Goal: Information Seeking & Learning: Learn about a topic

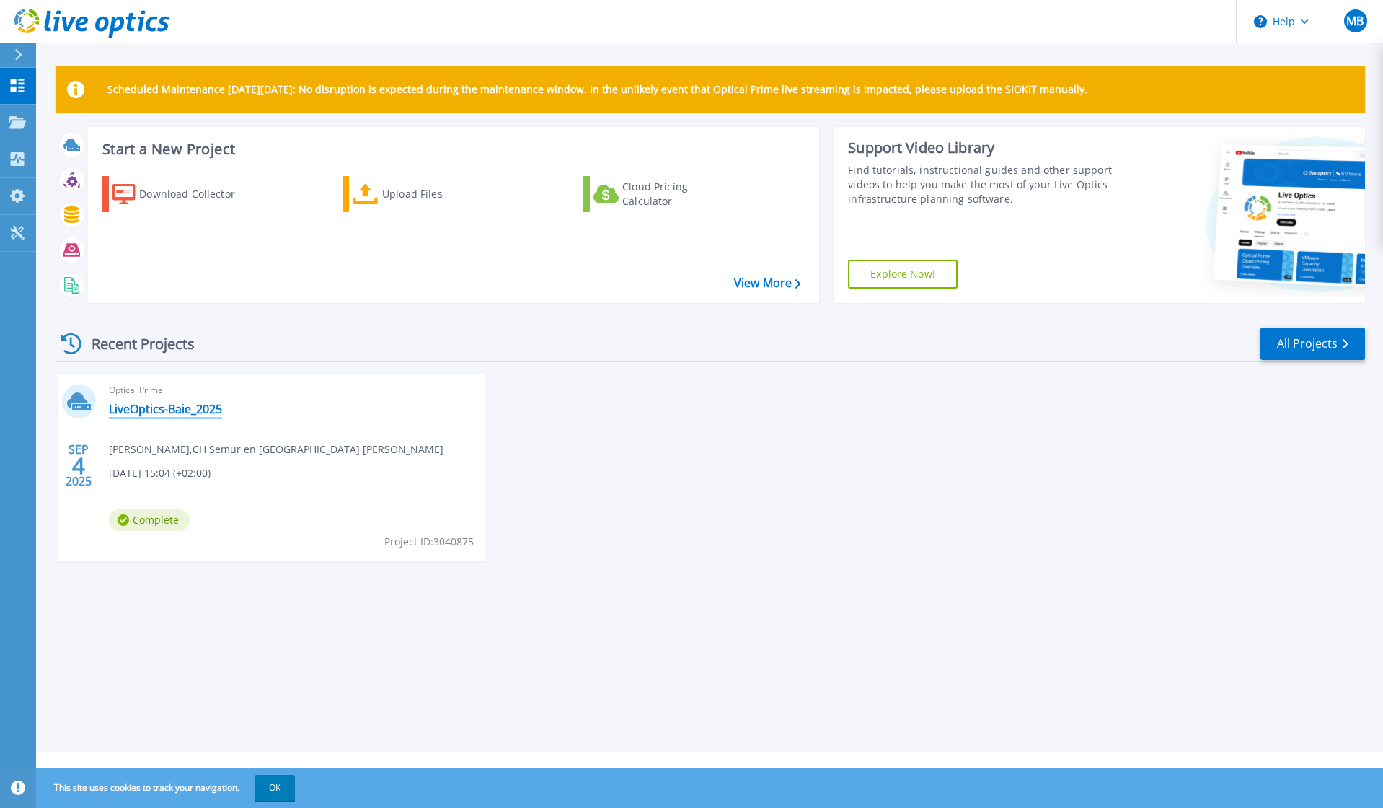
click at [185, 414] on link "LiveOptics-Baie_2025" at bounding box center [165, 409] width 113 height 14
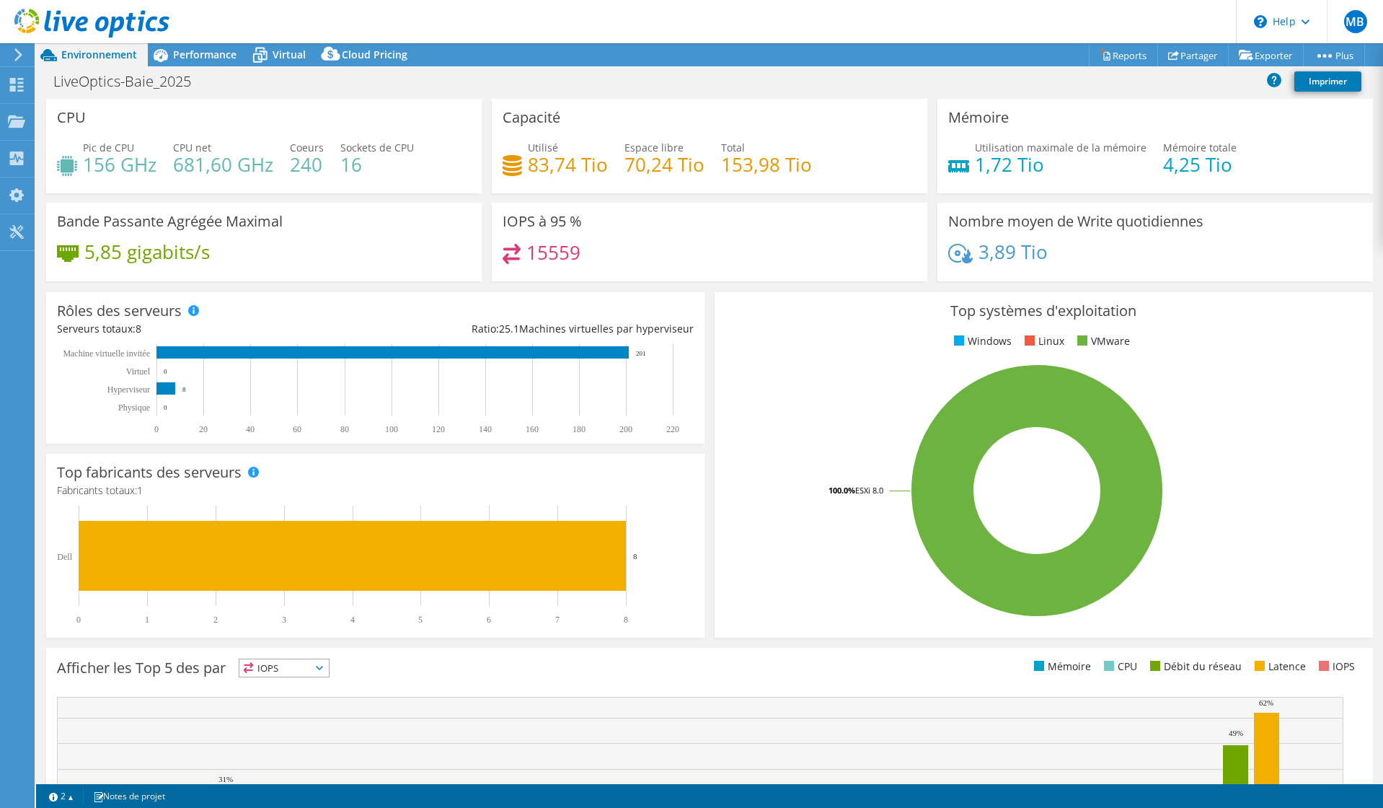
select select "USD"
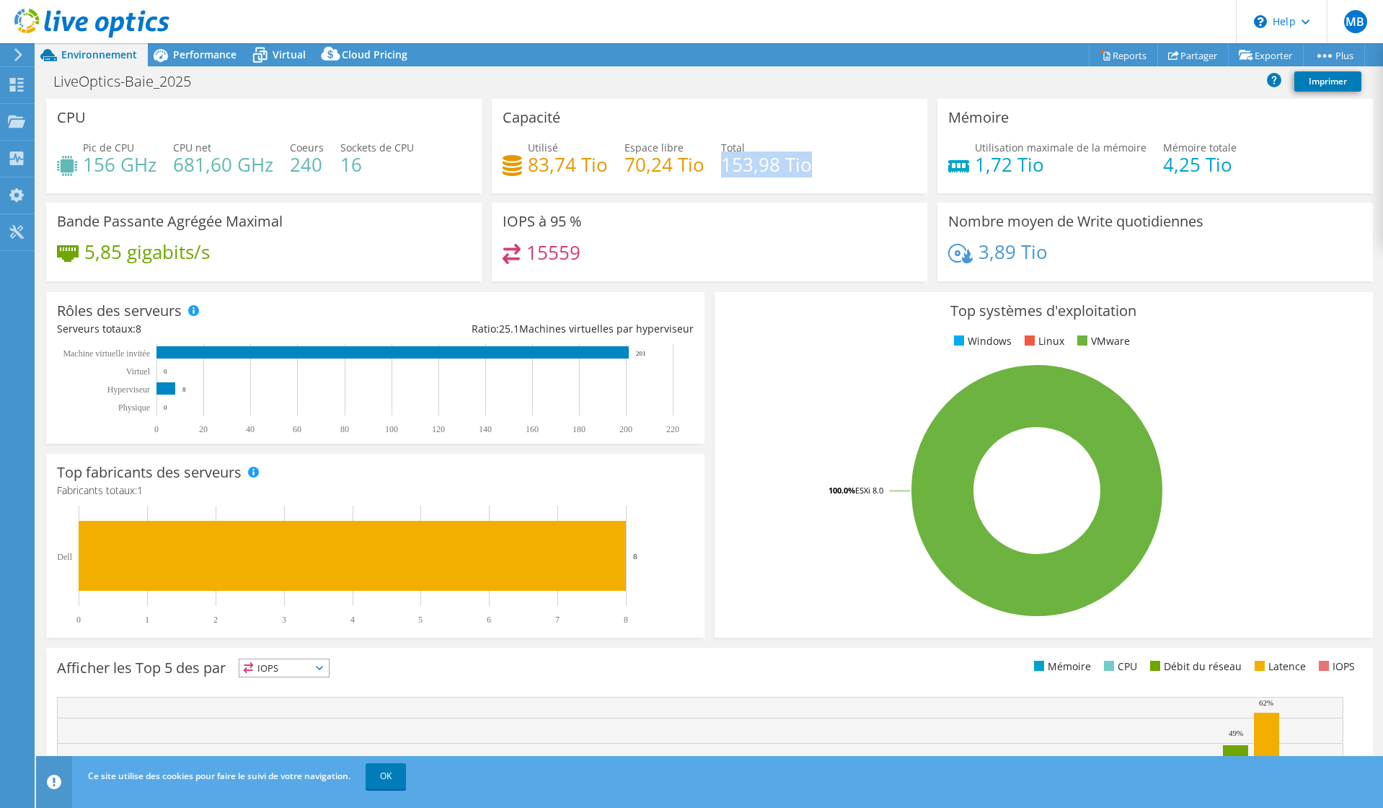
drag, startPoint x: 720, startPoint y: 167, endPoint x: 814, endPoint y: 167, distance: 93.7
click at [814, 167] on div "Utilisé 83,74 Tio Espace libre 70,24 Tio Total 153,98 Tio" at bounding box center [710, 163] width 414 height 47
drag, startPoint x: 529, startPoint y: 166, endPoint x: 601, endPoint y: 165, distance: 72.1
click at [601, 165] on h4 "83,74 Tio" at bounding box center [568, 164] width 80 height 16
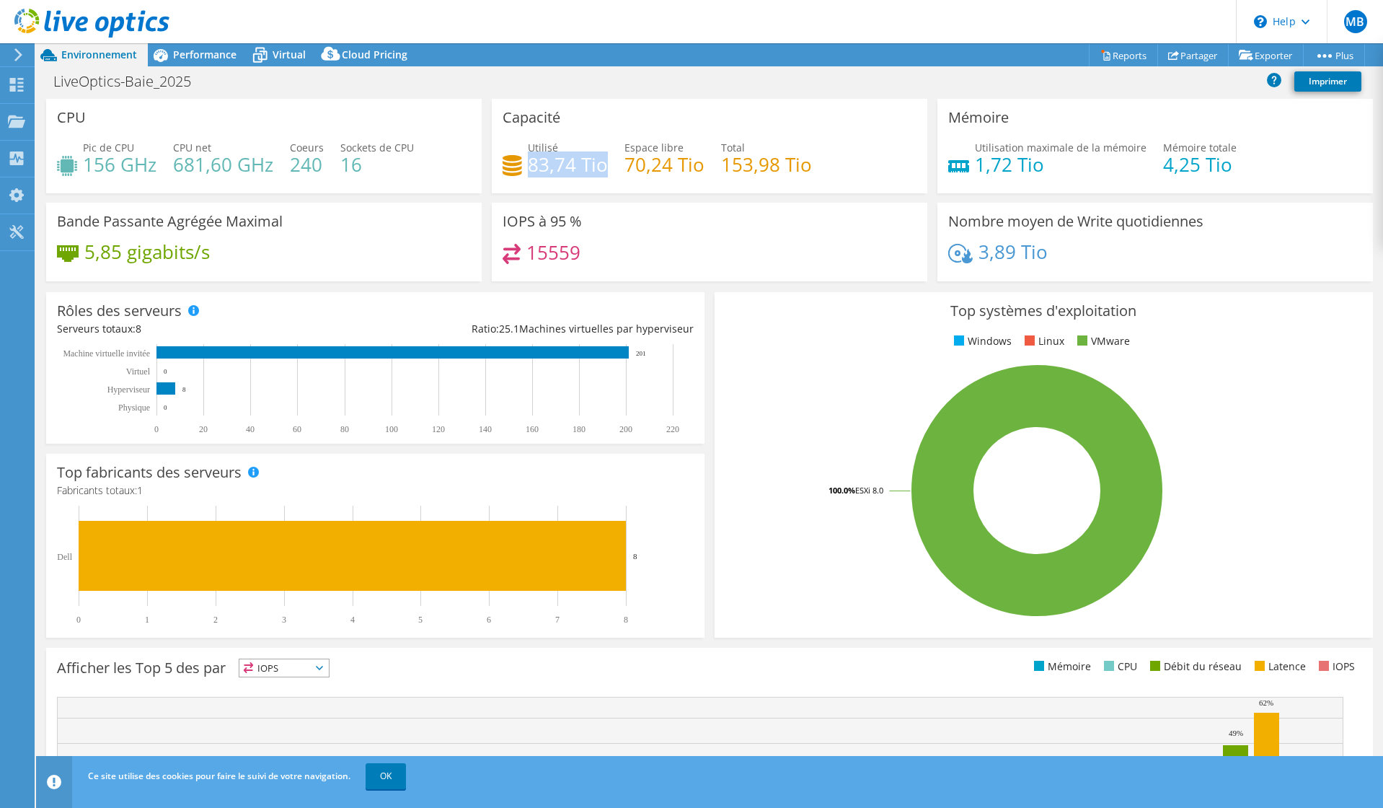
click at [552, 172] on h4 "83,74 Tio" at bounding box center [568, 164] width 80 height 16
drag, startPoint x: 523, startPoint y: 169, endPoint x: 604, endPoint y: 167, distance: 80.8
click at [604, 167] on div "Utilisé 83,74 Tio Espace libre 70,24 Tio Total 153,98 Tio" at bounding box center [710, 163] width 414 height 47
click at [294, 56] on span "Virtual" at bounding box center [289, 55] width 33 height 14
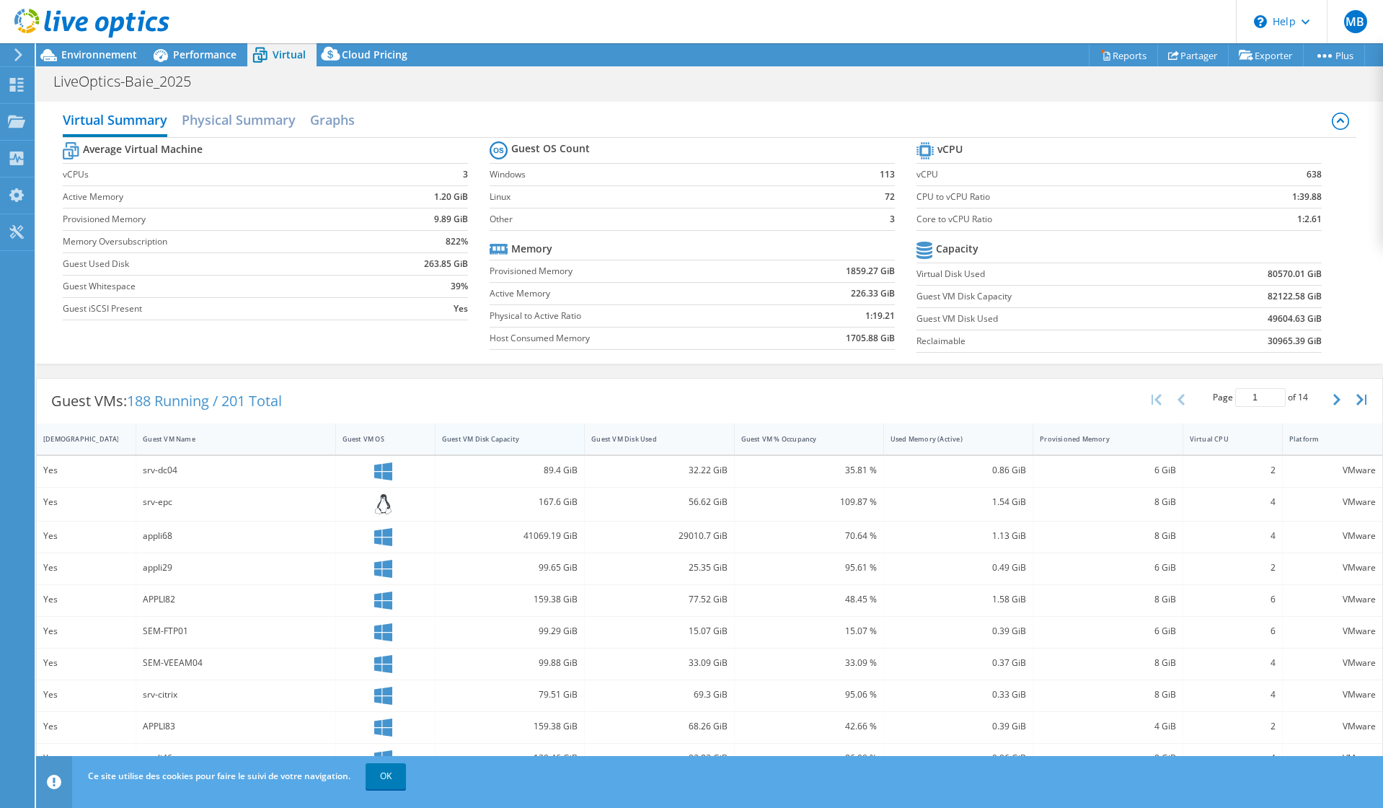
click at [510, 437] on div "Guest VM Disk Capacity" at bounding box center [501, 438] width 118 height 9
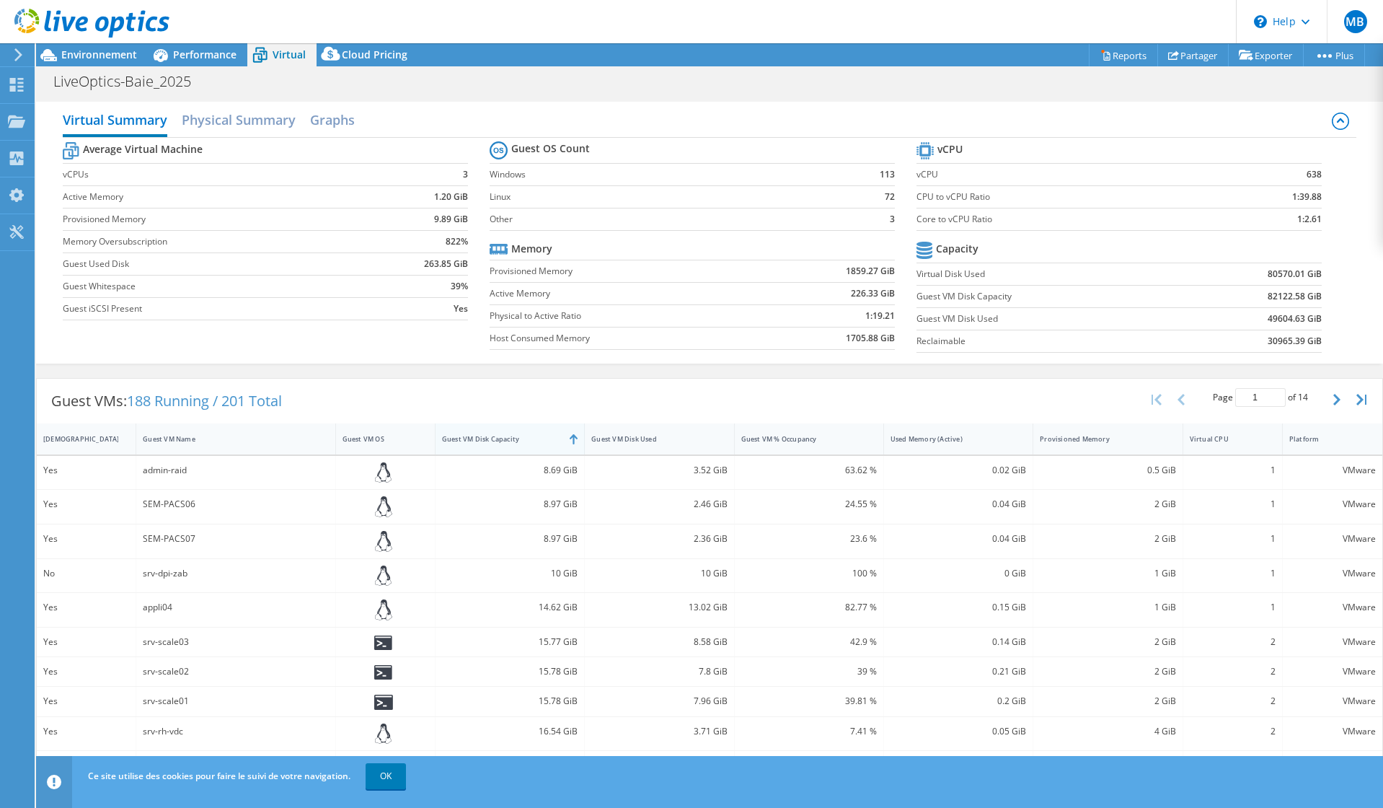
click at [510, 437] on div "Guest VM Disk Capacity" at bounding box center [501, 438] width 118 height 9
drag, startPoint x: 141, startPoint y: 472, endPoint x: 180, endPoint y: 471, distance: 38.2
click at [180, 471] on div "appli68" at bounding box center [235, 471] width 199 height 31
click at [176, 472] on div "appli68" at bounding box center [235, 470] width 185 height 16
drag, startPoint x: 189, startPoint y: 471, endPoint x: 141, endPoint y: 469, distance: 48.3
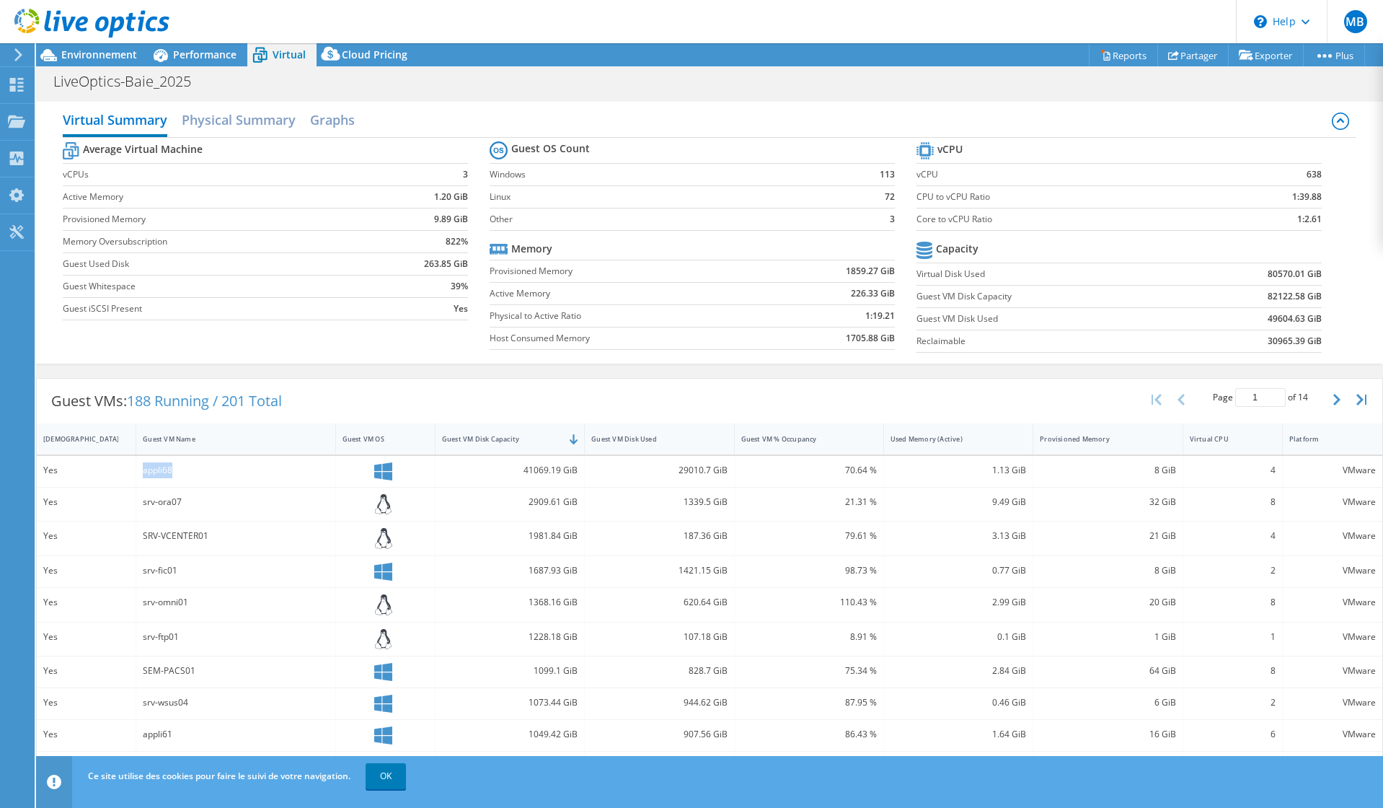
click at [141, 469] on div "appli68" at bounding box center [235, 471] width 199 height 31
drag, startPoint x: 518, startPoint y: 473, endPoint x: 582, endPoint y: 478, distance: 64.4
click at [582, 478] on div "Yes appli68 41069.19 GiB 29010.7 GiB 70.64 % 1.13 GiB 8 GiB 4 VMware" at bounding box center [710, 471] width 1346 height 31
click at [100, 58] on span "Environnement" at bounding box center [99, 55] width 76 height 14
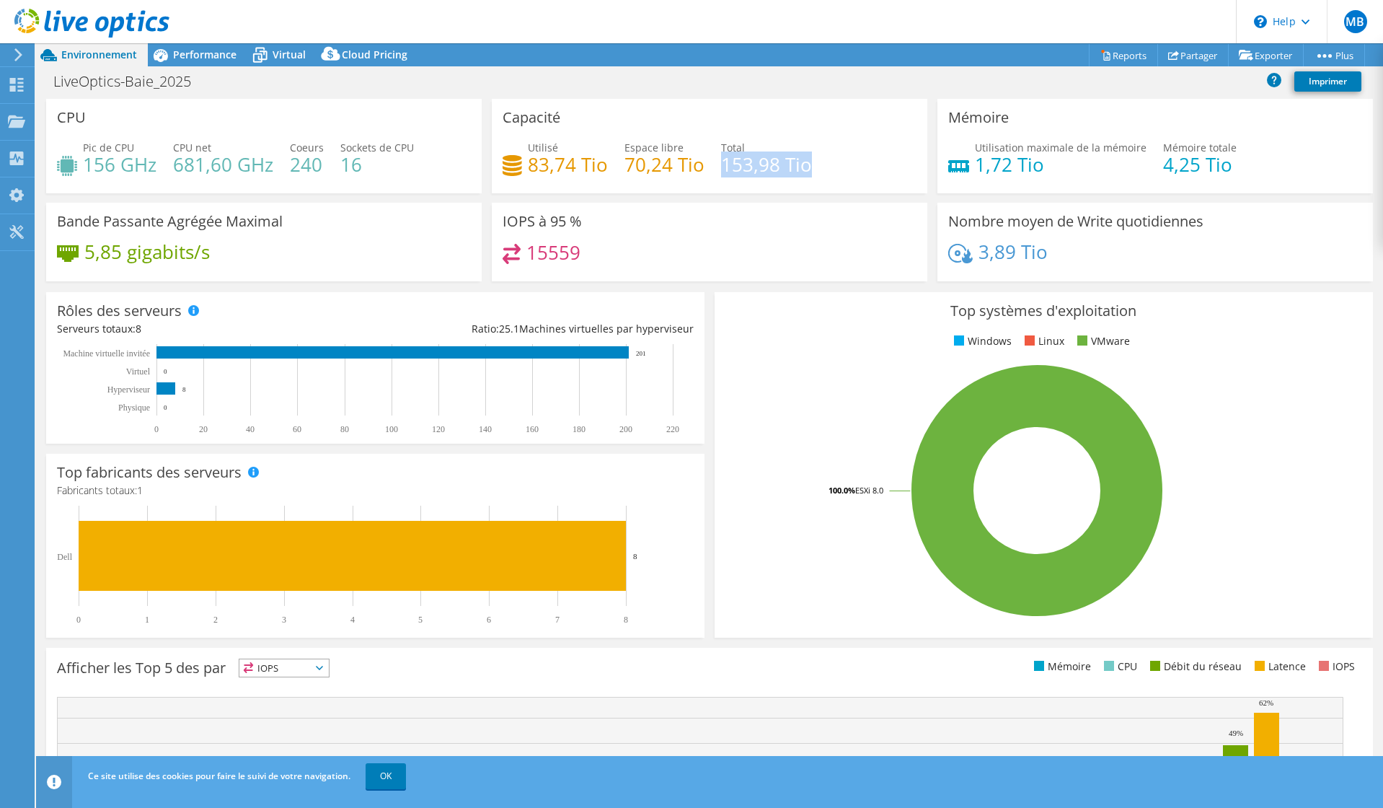
drag, startPoint x: 719, startPoint y: 168, endPoint x: 802, endPoint y: 167, distance: 82.9
click at [802, 167] on h4 "153,98 Tio" at bounding box center [766, 164] width 91 height 16
drag, startPoint x: 523, startPoint y: 166, endPoint x: 599, endPoint y: 165, distance: 75.7
click at [599, 165] on div "Utilisé 83,74 Tio" at bounding box center [555, 156] width 105 height 32
click at [816, 108] on div "Capacité Utilisé 83,74 Tio Espace libre 70,24 Tio Total 153,98 Tio" at bounding box center [710, 146] width 436 height 94
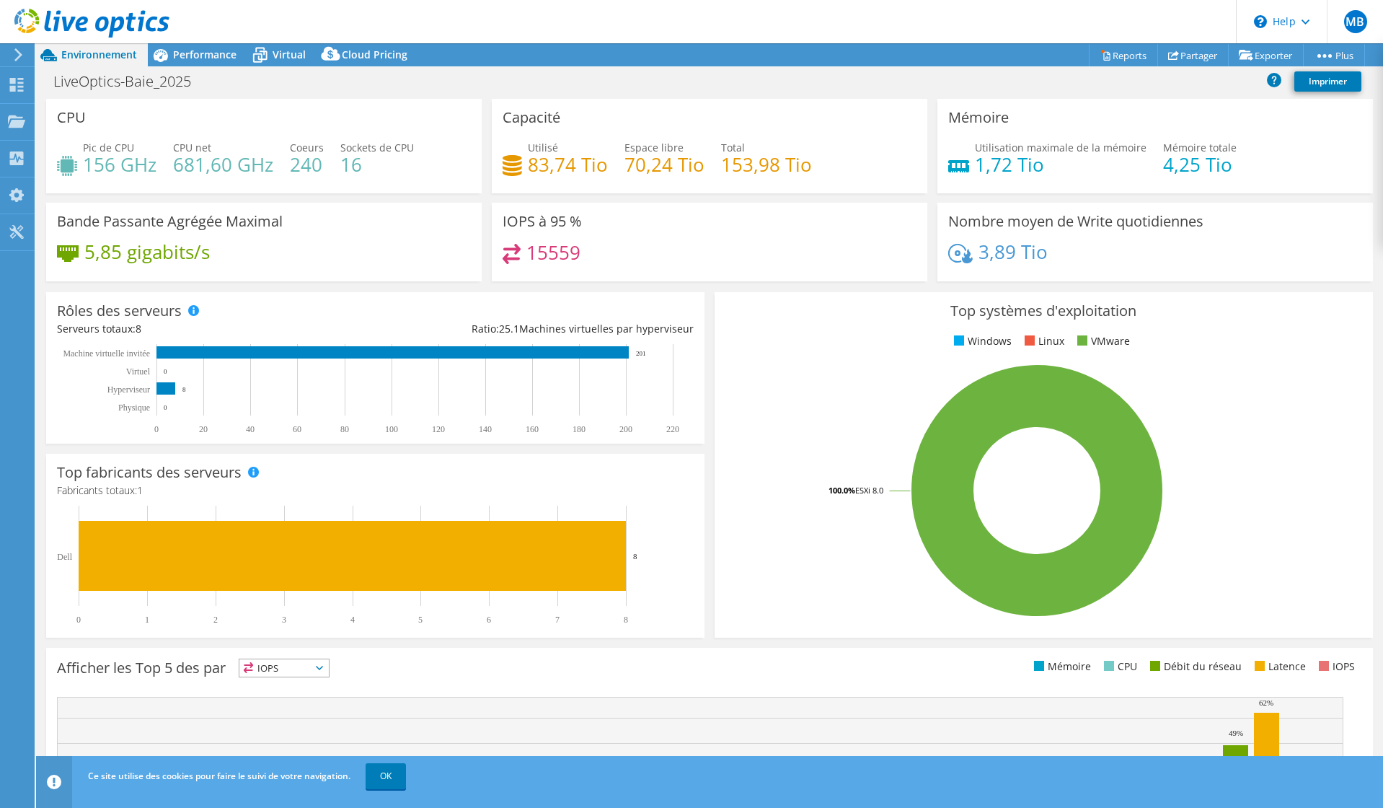
click at [186, 42] on header "MB Utilisateur final [PERSON_NAME] [PERSON_NAME][EMAIL_ADDRESS][DOMAIN_NAME] X …" at bounding box center [691, 21] width 1383 height 43
click at [214, 60] on span "Performance" at bounding box center [204, 55] width 63 height 14
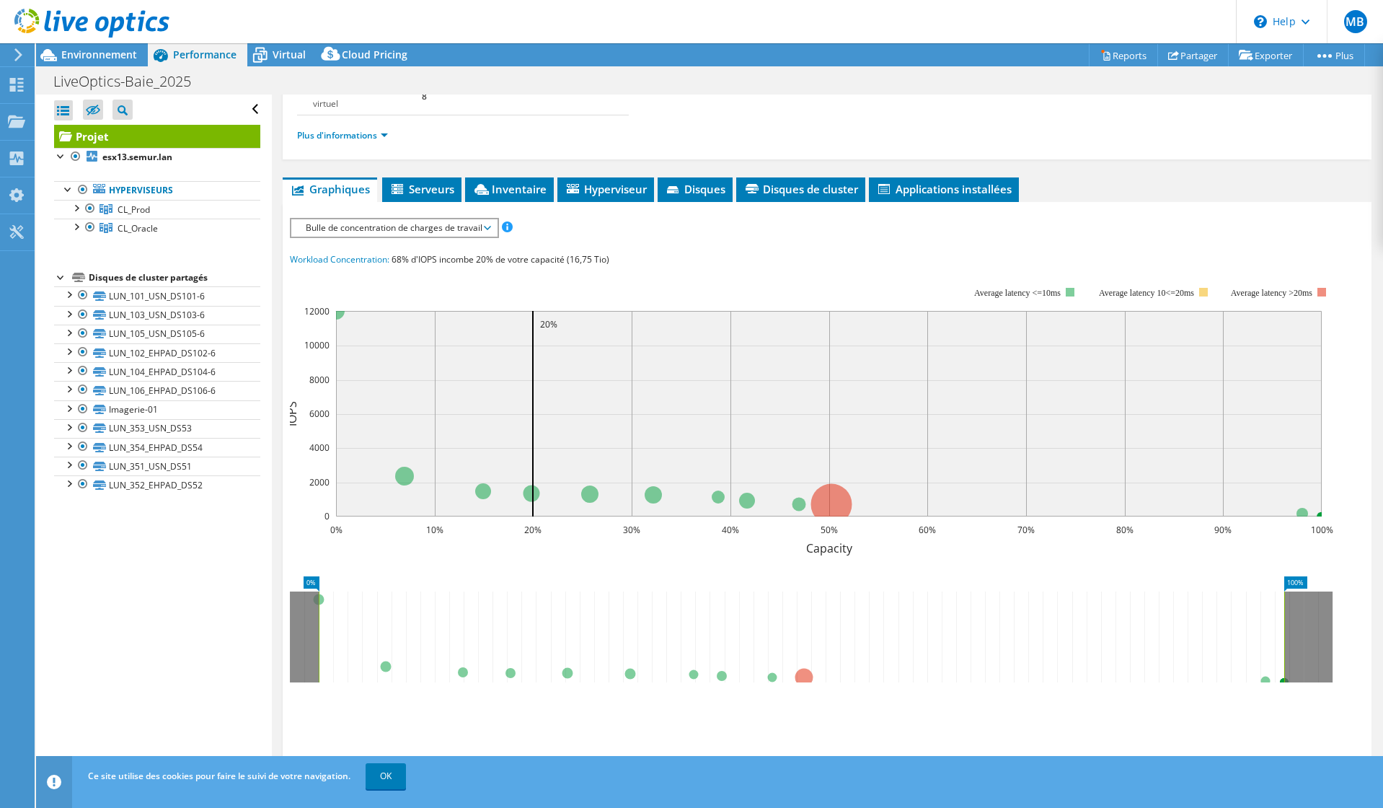
scroll to position [130, 0]
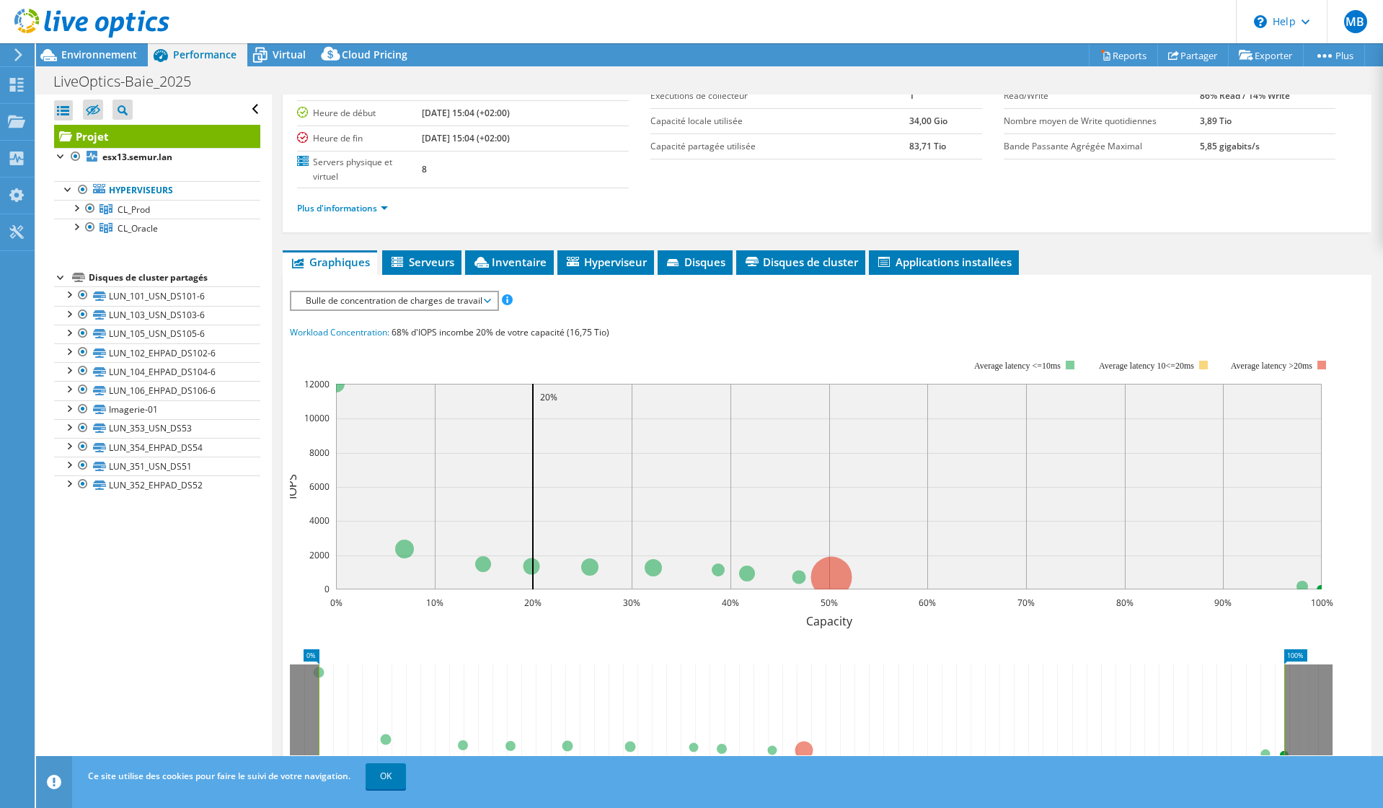
click at [440, 305] on span "Bulle de concentration de charges de travail" at bounding box center [394, 300] width 191 height 17
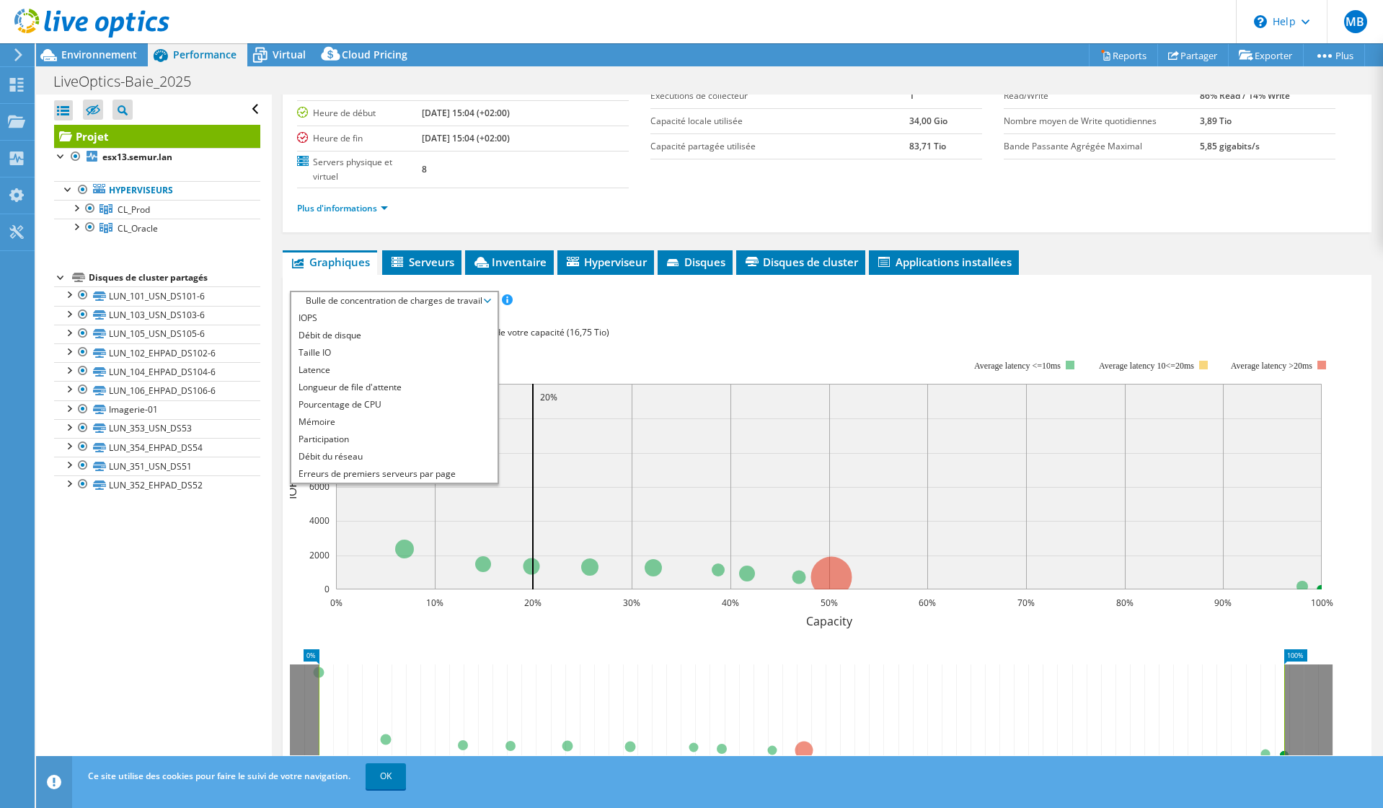
click at [438, 298] on span "Bulle de concentration de charges de travail" at bounding box center [394, 300] width 191 height 17
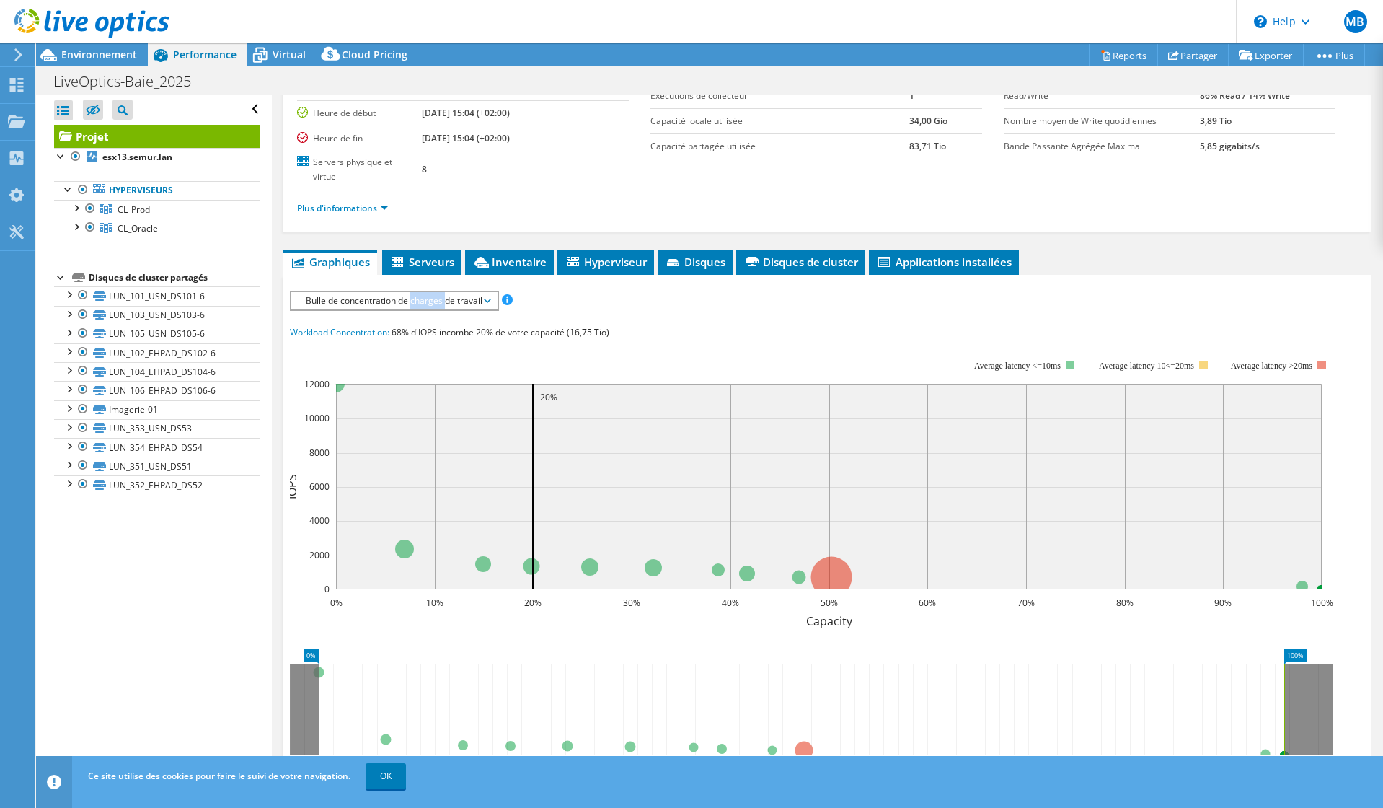
click at [438, 298] on span "Bulle de concentration de charges de travail" at bounding box center [394, 300] width 191 height 17
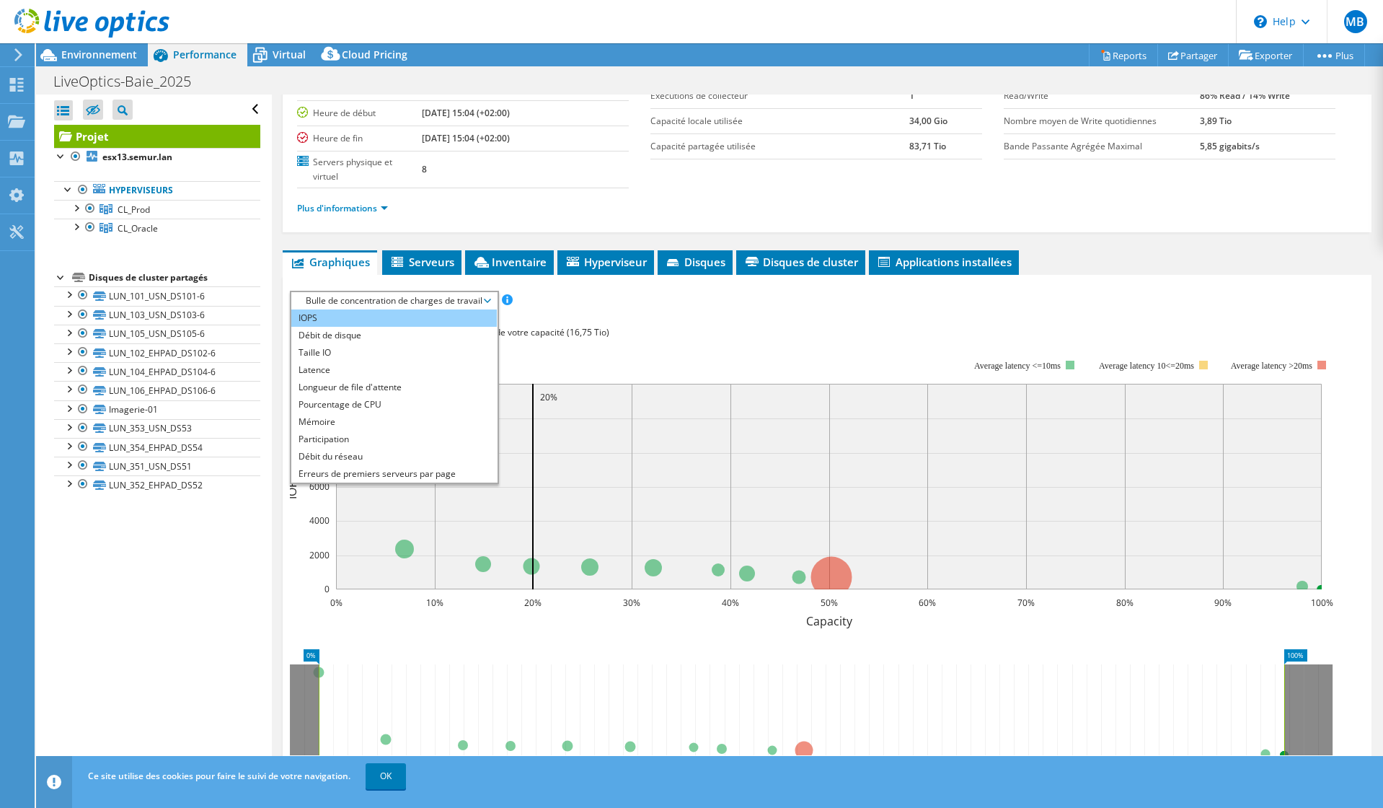
click at [407, 318] on li "IOPS" at bounding box center [394, 317] width 206 height 17
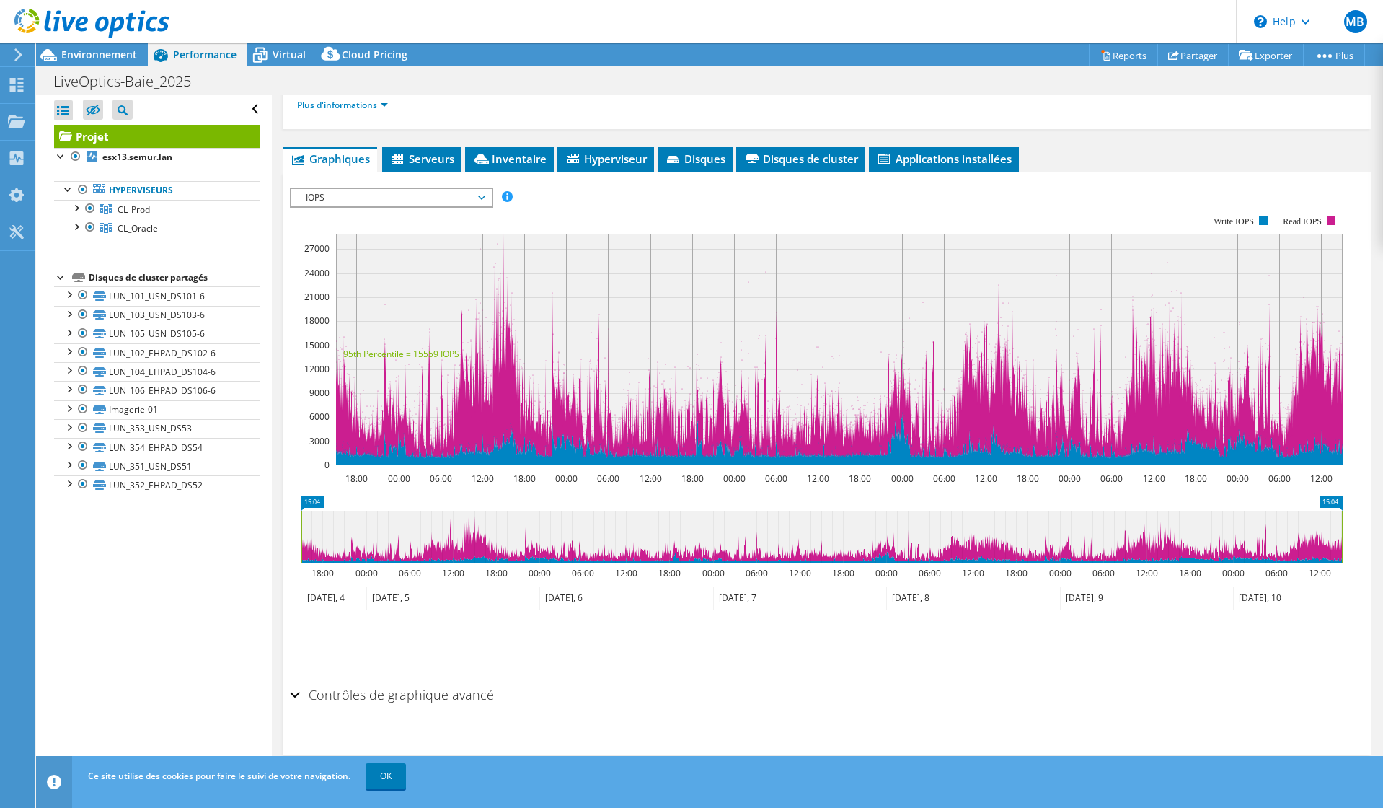
scroll to position [0, 0]
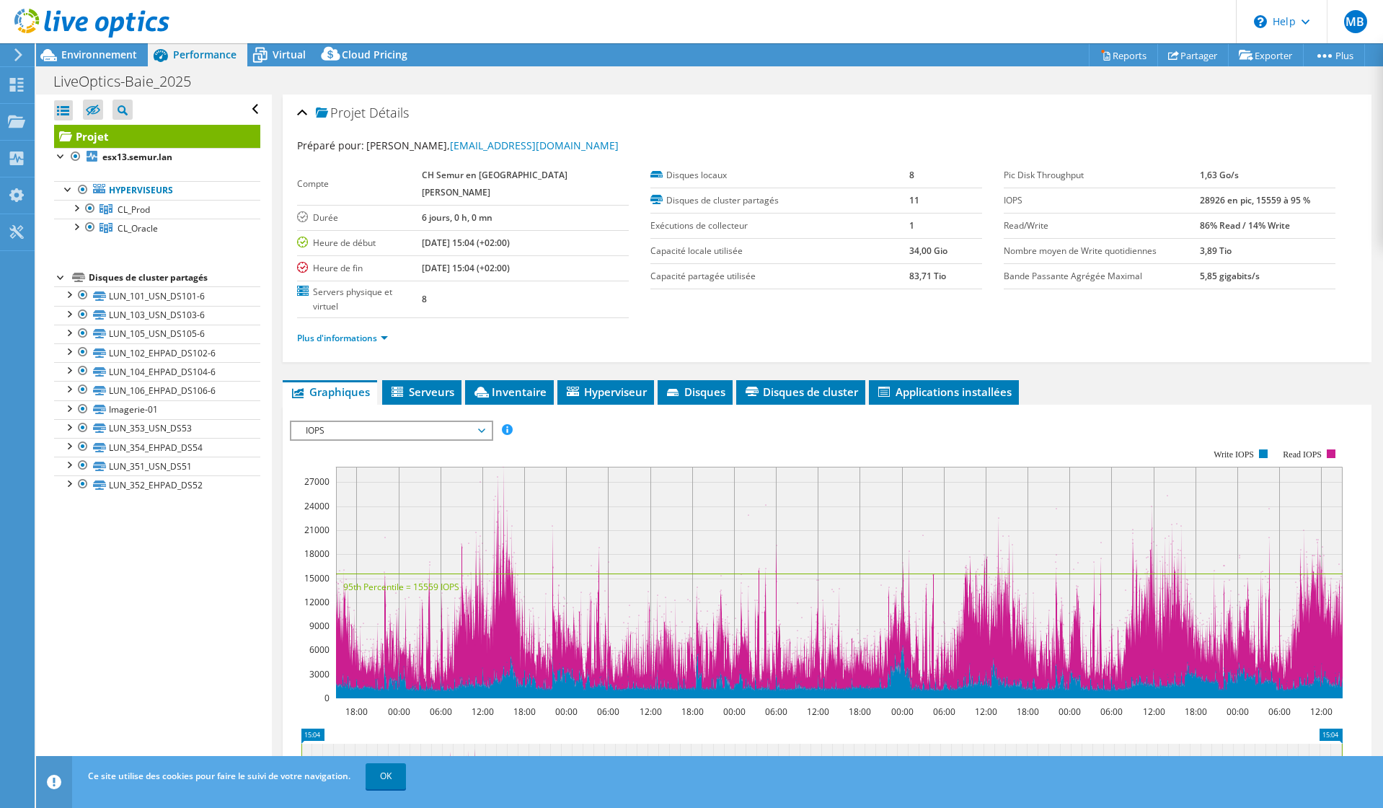
click at [504, 479] on rect at bounding box center [839, 582] width 1007 height 231
click at [503, 481] on rect at bounding box center [839, 582] width 1007 height 231
drag, startPoint x: 498, startPoint y: 479, endPoint x: 516, endPoint y: 481, distance: 18.2
click at [516, 481] on rect at bounding box center [839, 582] width 1007 height 231
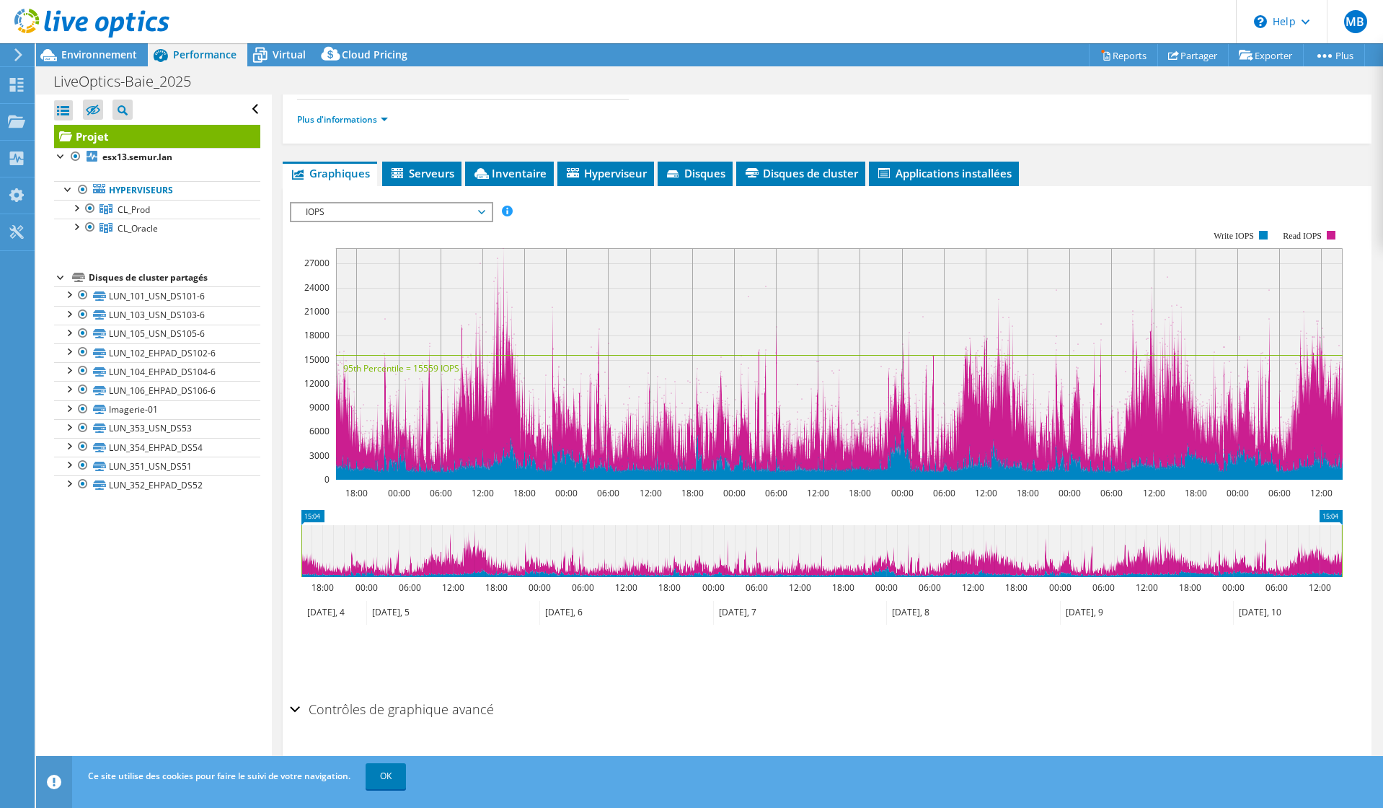
scroll to position [233, 0]
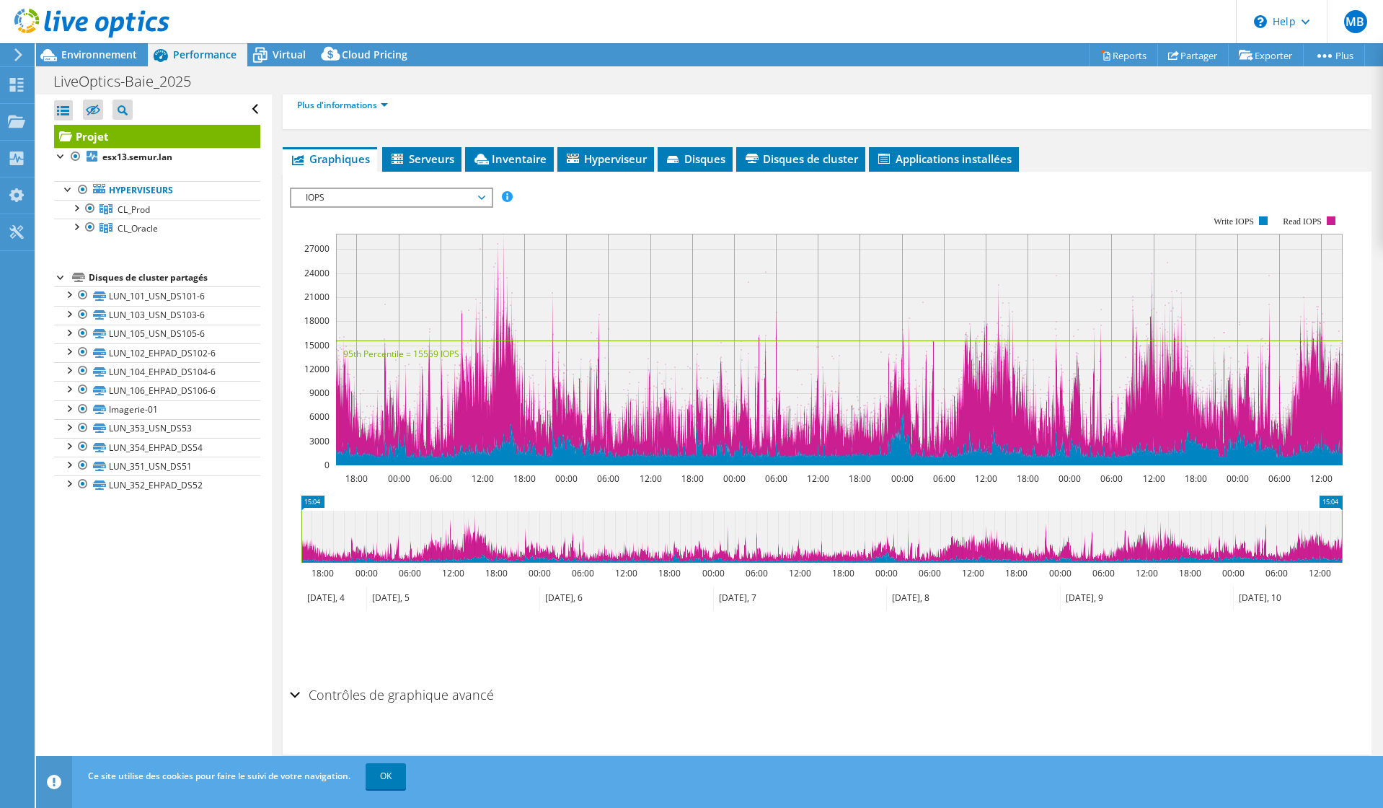
click at [491, 351] on rect at bounding box center [839, 349] width 1007 height 231
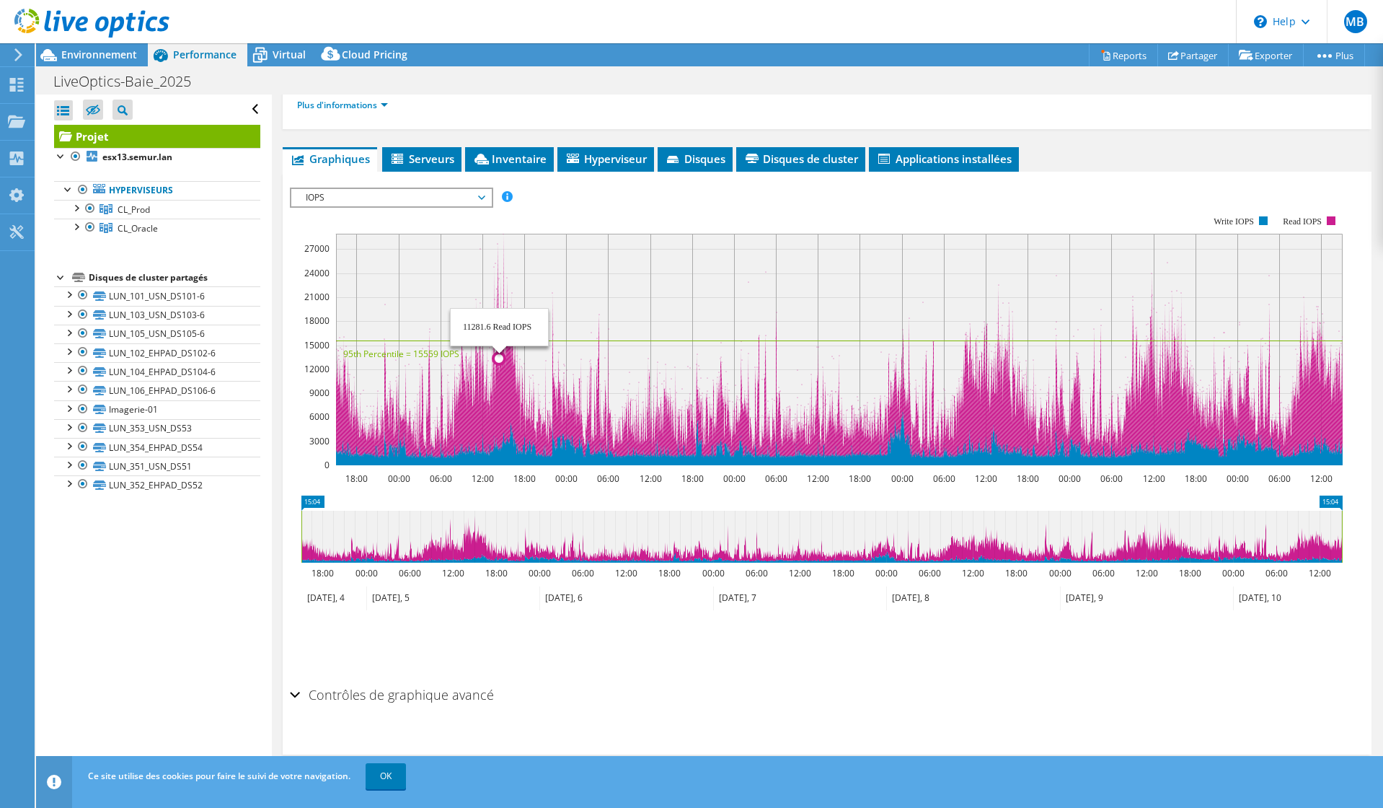
click at [508, 355] on icon at bounding box center [839, 346] width 1007 height 225
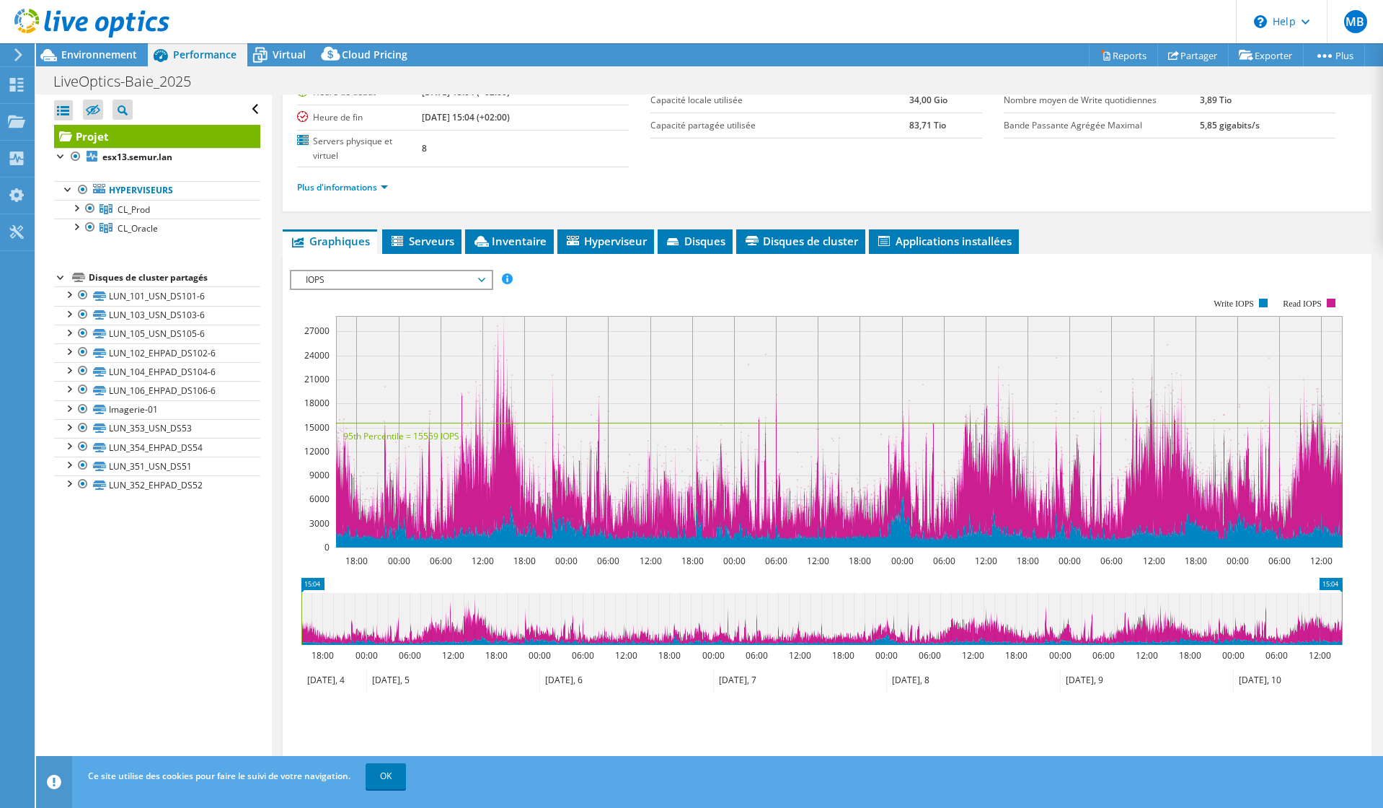
scroll to position [0, 0]
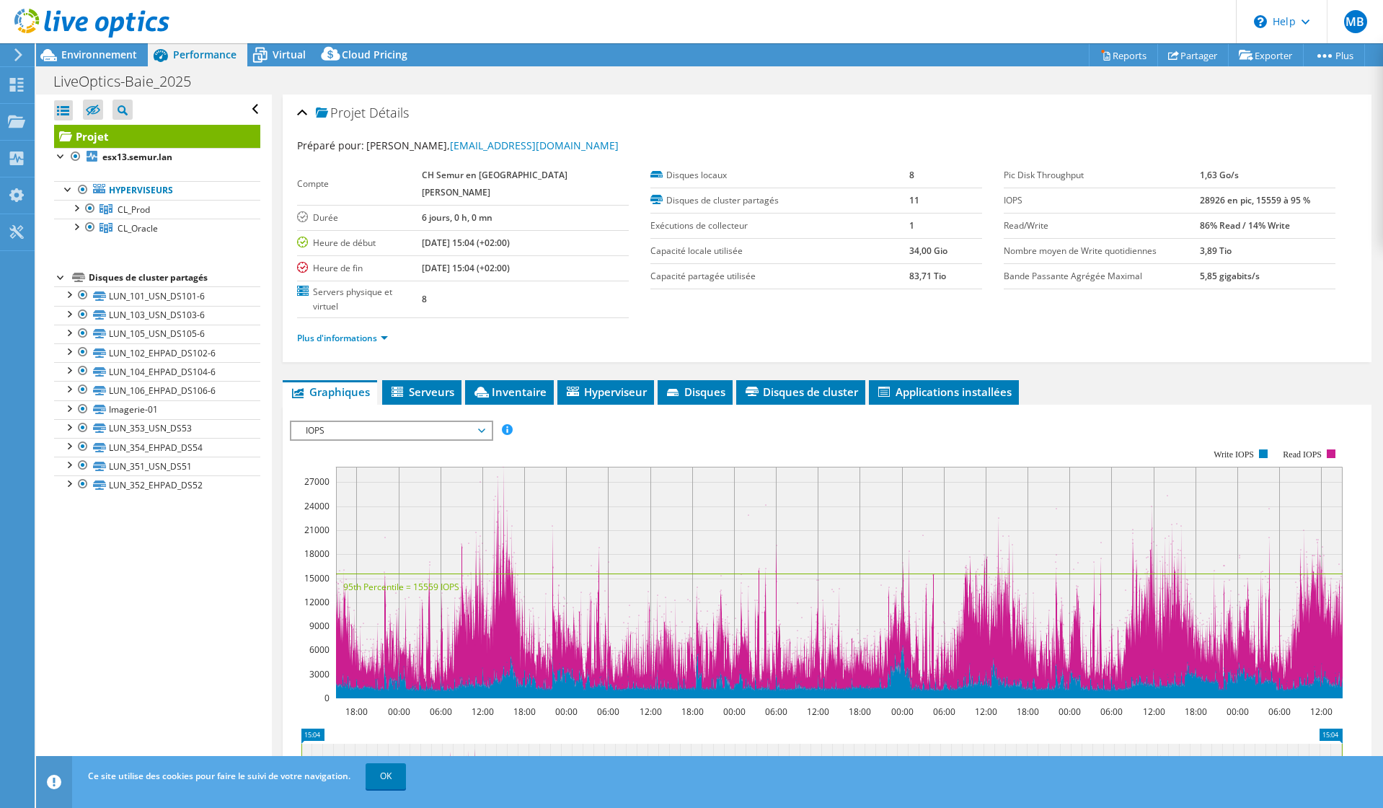
click at [1066, 379] on div "Projet Détails Préparé pour: [PERSON_NAME], [EMAIL_ADDRESS][DOMAIN_NAME] Compte…" at bounding box center [827, 553] width 1110 height 918
